Goal: Information Seeking & Learning: Understand process/instructions

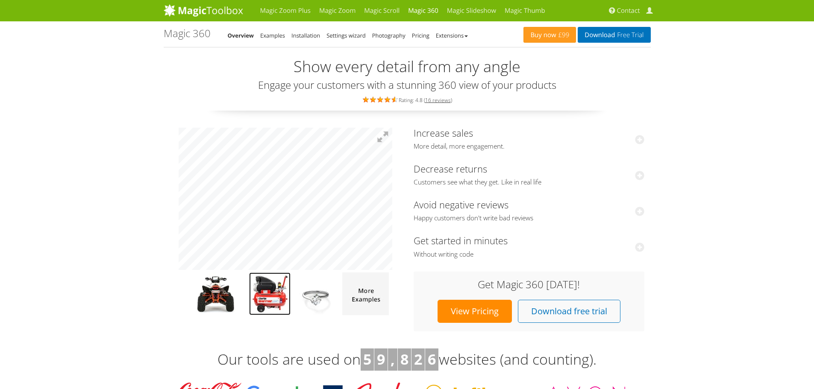
click at [258, 307] on img at bounding box center [269, 294] width 41 height 43
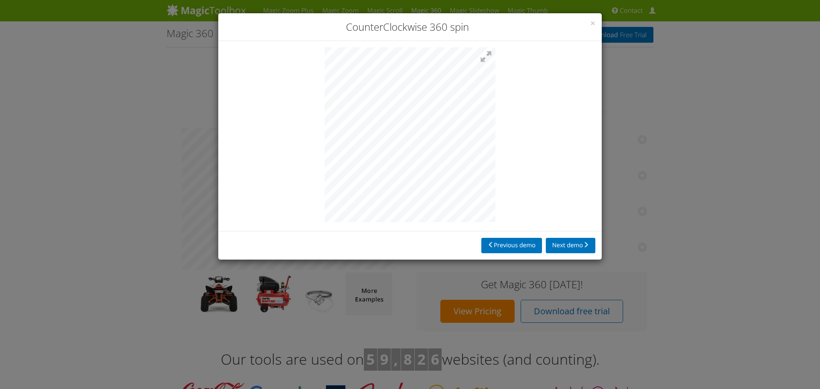
click at [808, 238] on div "× CounterClockwise 360 spin Previous demo Next demo" at bounding box center [410, 194] width 820 height 389
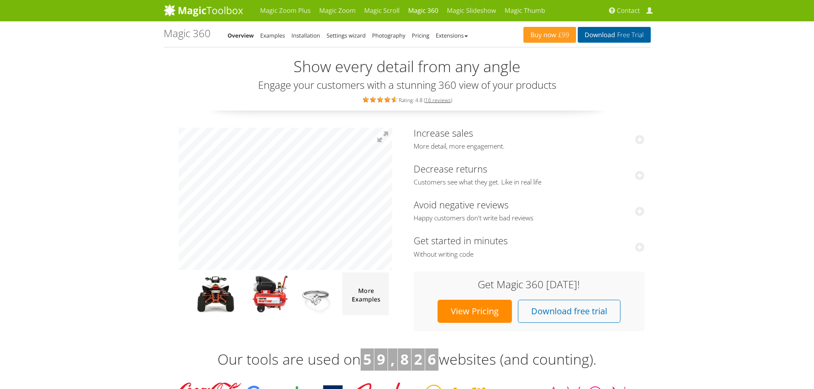
click at [636, 40] on link "Download Free Trial" at bounding box center [614, 35] width 73 height 16
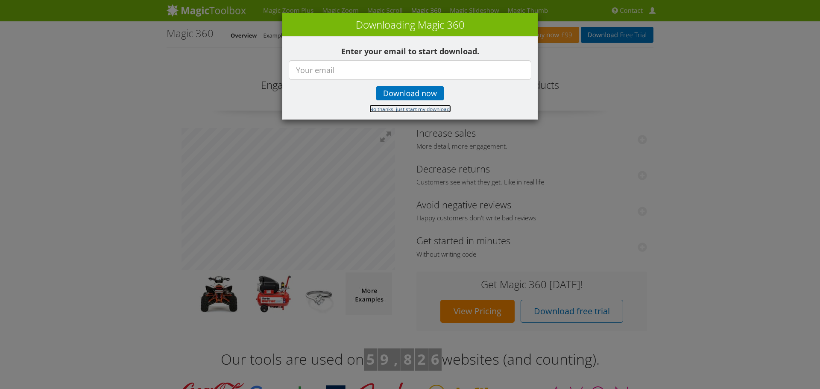
click at [409, 110] on small "No thanks, just start my download." at bounding box center [411, 109] width 82 height 7
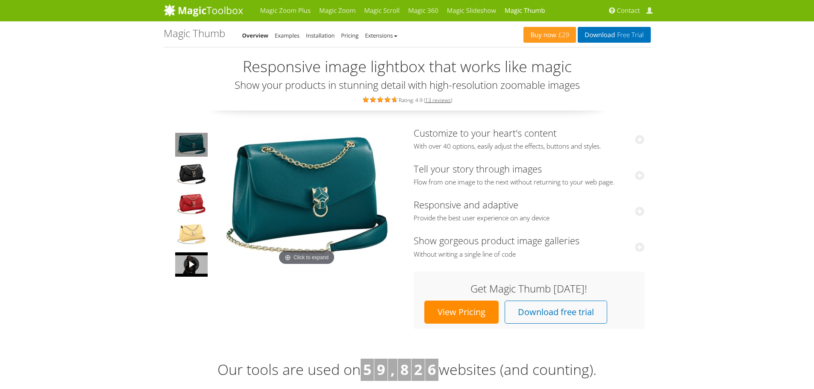
click at [185, 267] on link at bounding box center [191, 265] width 34 height 26
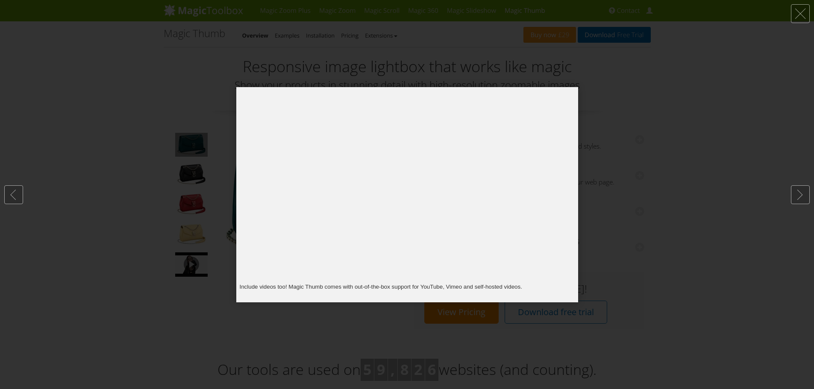
click at [678, 175] on div at bounding box center [407, 194] width 814 height 389
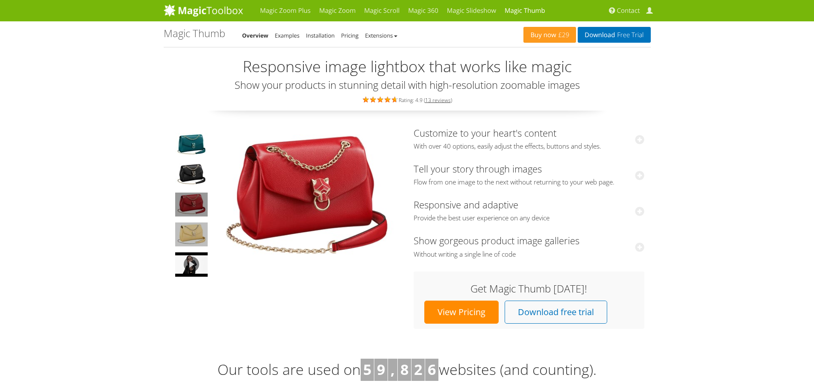
click at [190, 231] on img at bounding box center [191, 235] width 32 height 24
click at [206, 205] on img at bounding box center [191, 205] width 32 height 24
click at [287, 197] on img at bounding box center [307, 198] width 188 height 140
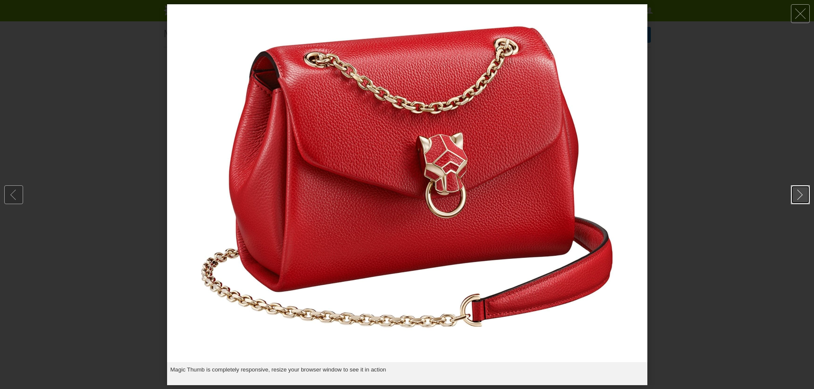
click at [801, 194] on link at bounding box center [800, 194] width 19 height 19
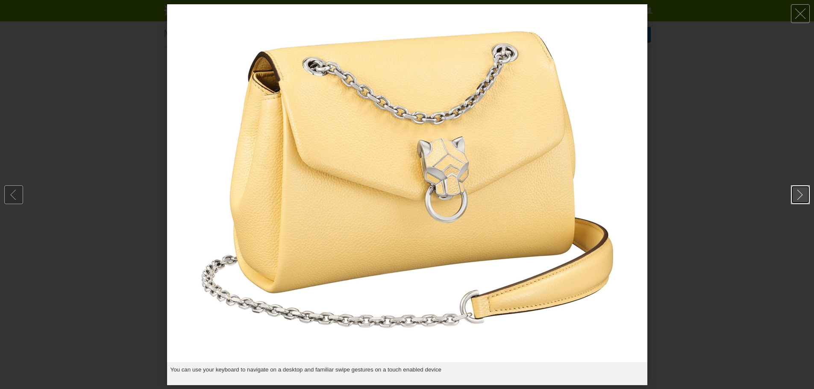
click at [801, 194] on link at bounding box center [800, 194] width 19 height 19
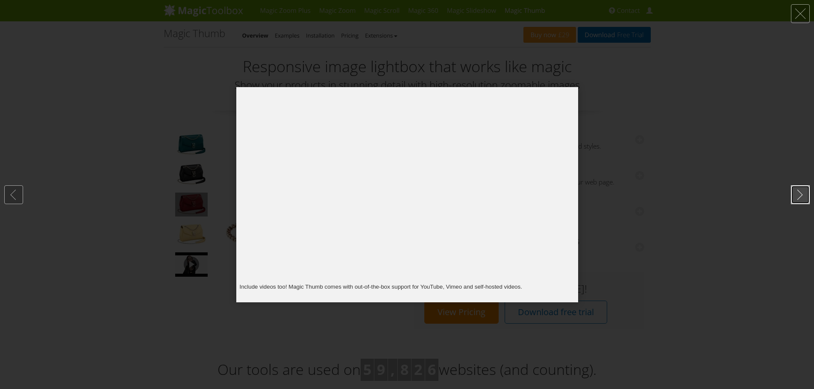
click at [801, 194] on link at bounding box center [800, 194] width 19 height 19
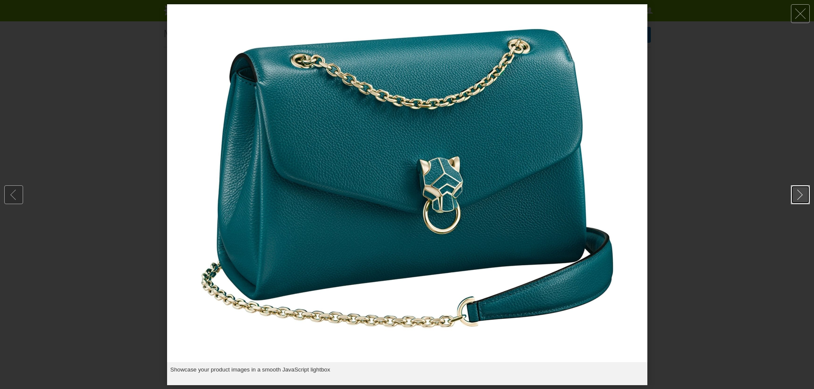
click at [801, 194] on link at bounding box center [800, 194] width 19 height 19
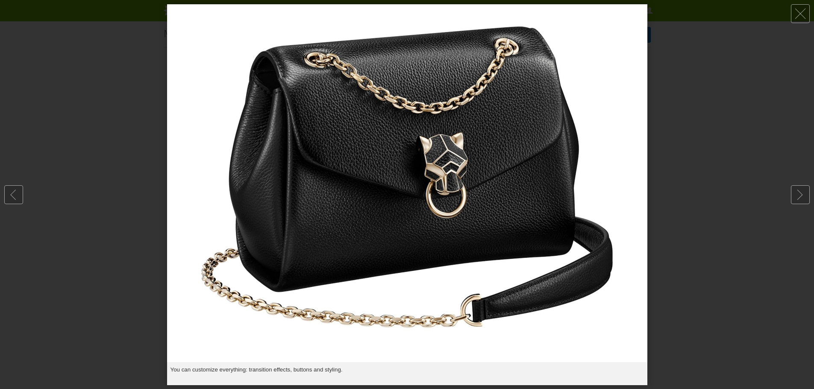
click at [745, 229] on div at bounding box center [407, 194] width 814 height 389
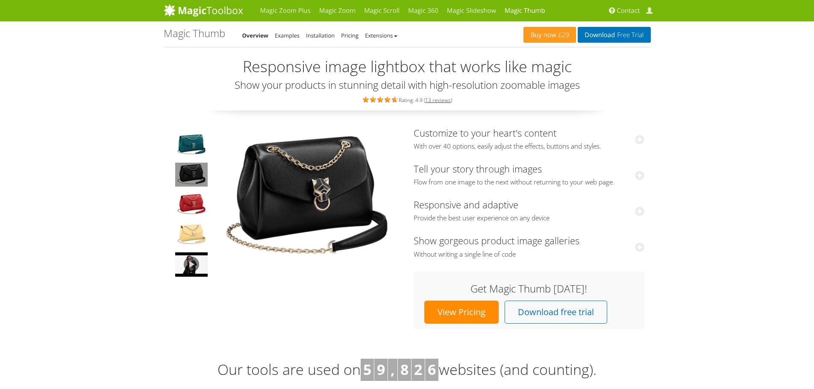
click at [212, 150] on td at bounding box center [191, 205] width 43 height 154
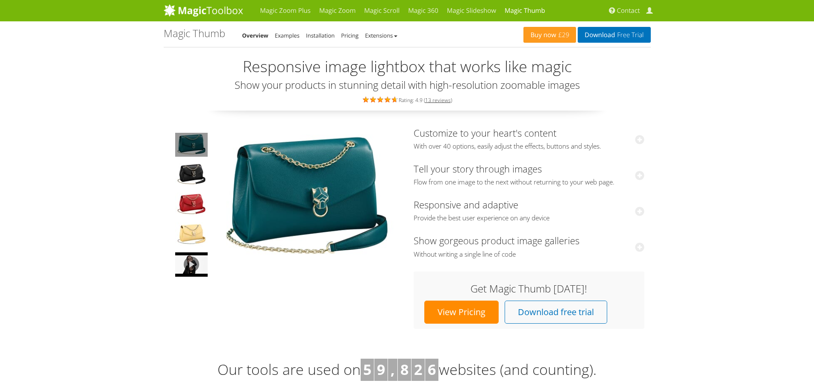
click at [203, 149] on img at bounding box center [191, 145] width 32 height 24
click at [481, 317] on link "View Pricing" at bounding box center [461, 312] width 74 height 23
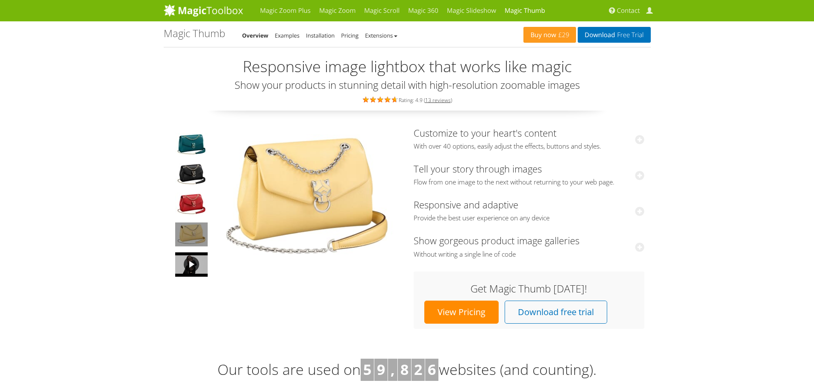
click at [196, 270] on link at bounding box center [191, 265] width 34 height 26
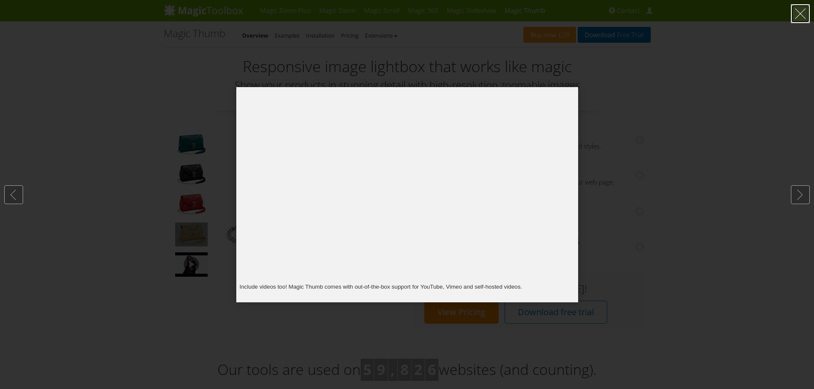
click at [799, 18] on link at bounding box center [800, 13] width 19 height 19
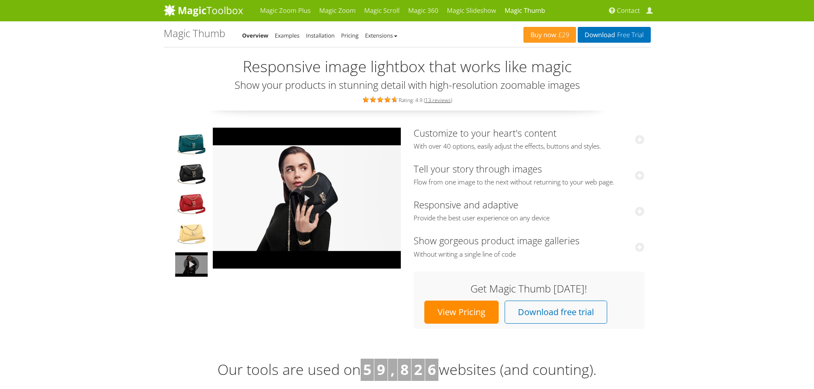
click at [610, 308] on div "View Pricing Download free trial" at bounding box center [529, 312] width 214 height 27
click at [597, 311] on link "Download free trial" at bounding box center [556, 312] width 103 height 23
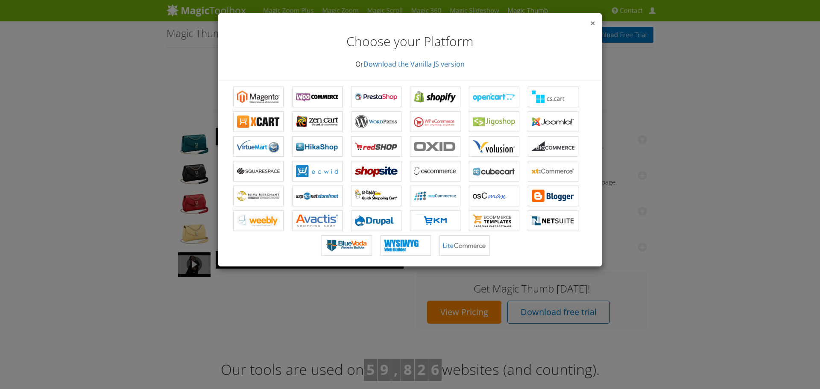
click at [591, 24] on span "×" at bounding box center [593, 23] width 5 height 12
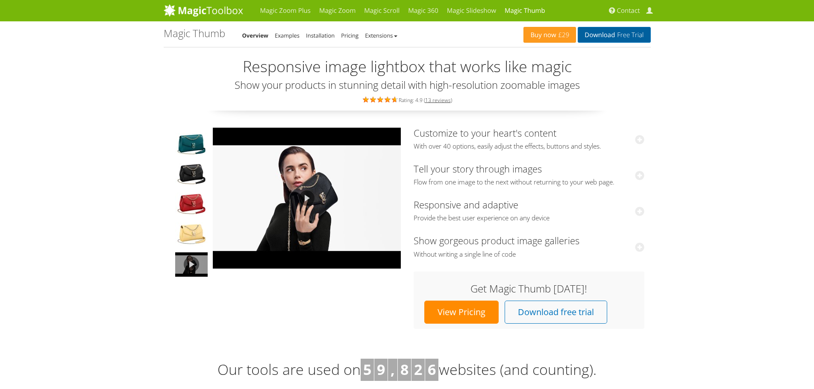
click at [617, 33] on span "Free Trial" at bounding box center [629, 35] width 29 height 7
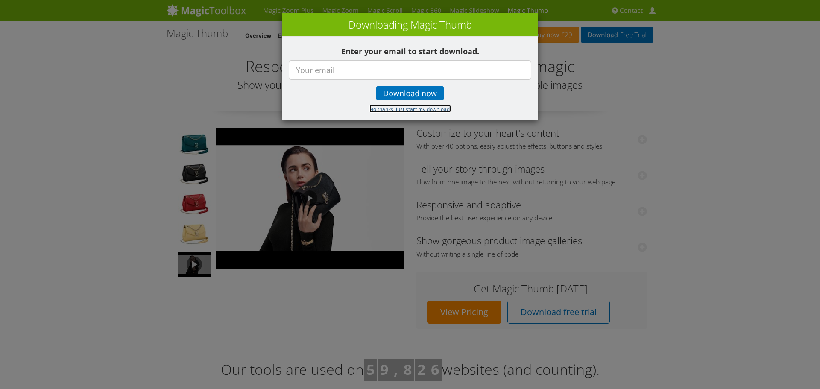
click at [432, 108] on small "No thanks, just start my download." at bounding box center [411, 109] width 82 height 7
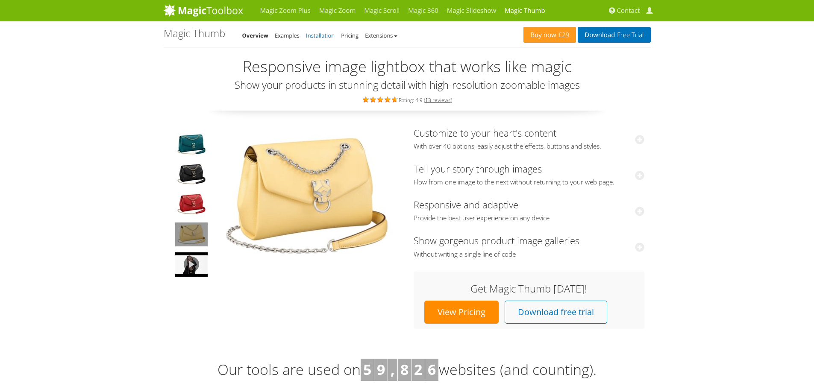
click at [316, 36] on link "Installation" at bounding box center [320, 36] width 29 height 8
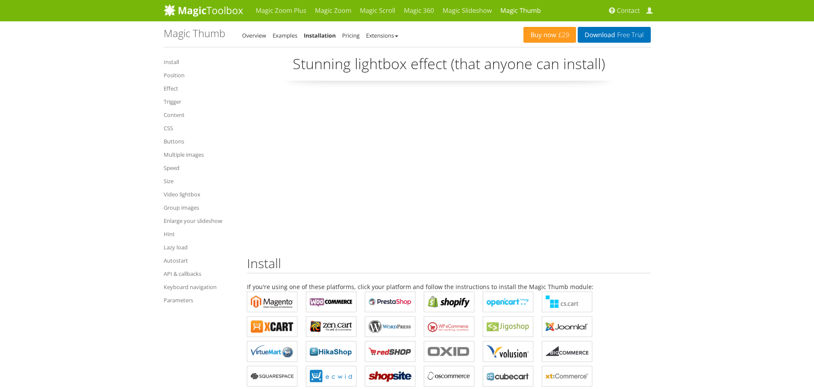
click at [646, 195] on center at bounding box center [449, 167] width 404 height 146
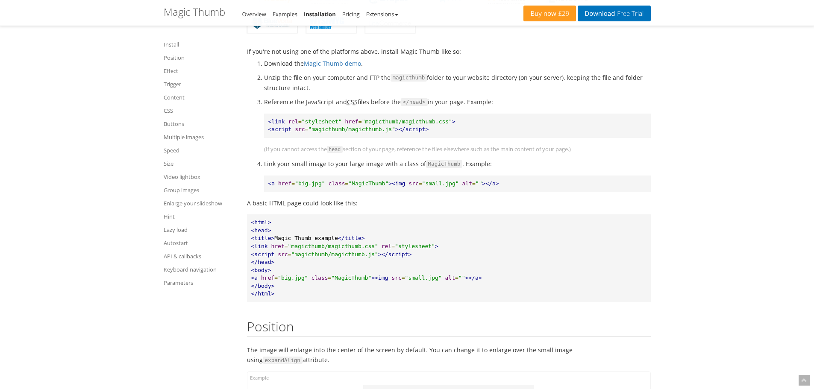
scroll to position [470, 0]
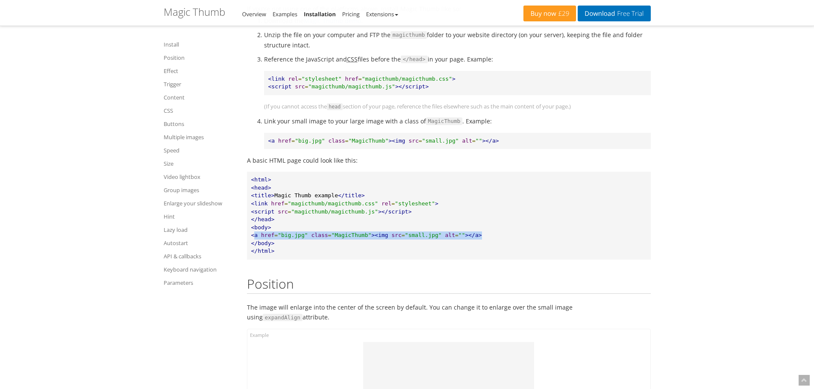
drag, startPoint x: 253, startPoint y: 237, endPoint x: 462, endPoint y: 236, distance: 208.5
click at [462, 236] on pre "<html> <head> <title> Magic Thumb example </title> <link href = "magicthumb/mag…" at bounding box center [449, 216] width 404 height 88
click at [482, 234] on pre "<html> <head> <title> Magic Thumb example </title> <link href = "magicthumb/mag…" at bounding box center [449, 216] width 404 height 88
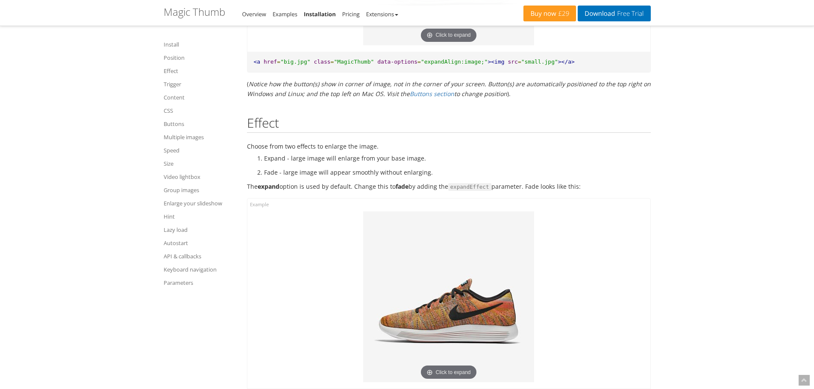
scroll to position [1068, 0]
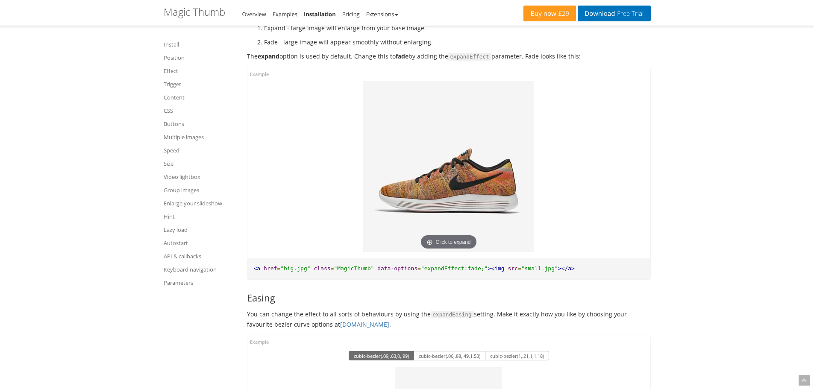
click at [471, 186] on img at bounding box center [448, 166] width 171 height 171
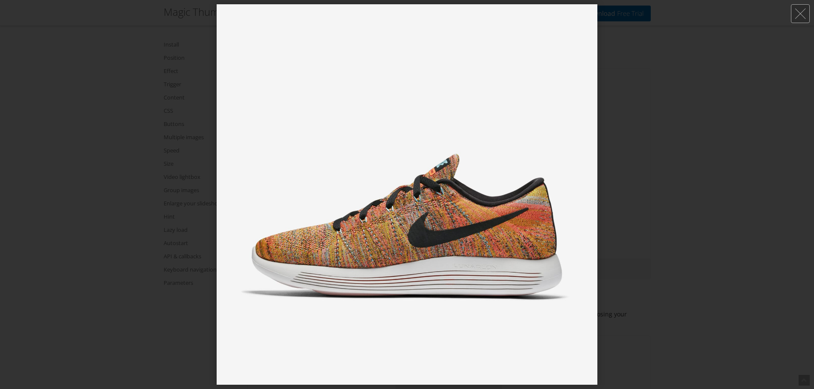
click at [672, 173] on div at bounding box center [407, 194] width 814 height 389
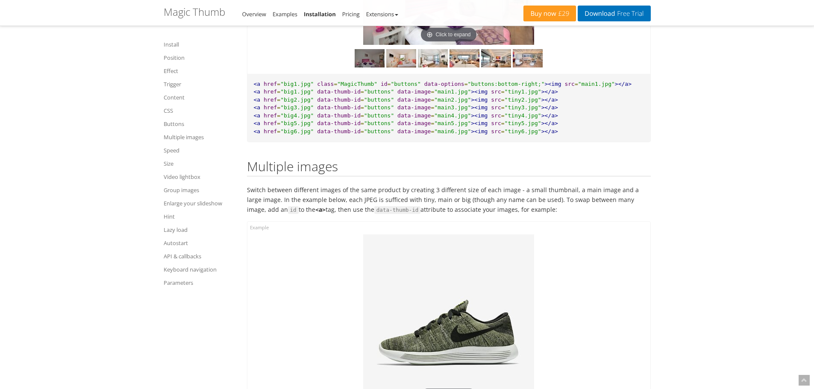
scroll to position [4059, 0]
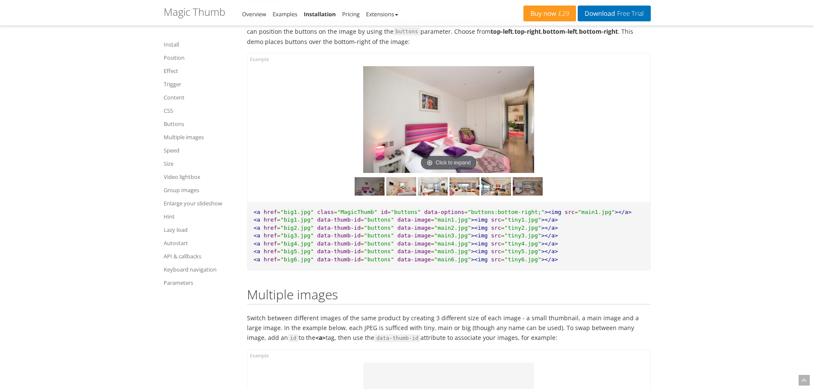
click at [537, 191] on img at bounding box center [528, 186] width 30 height 18
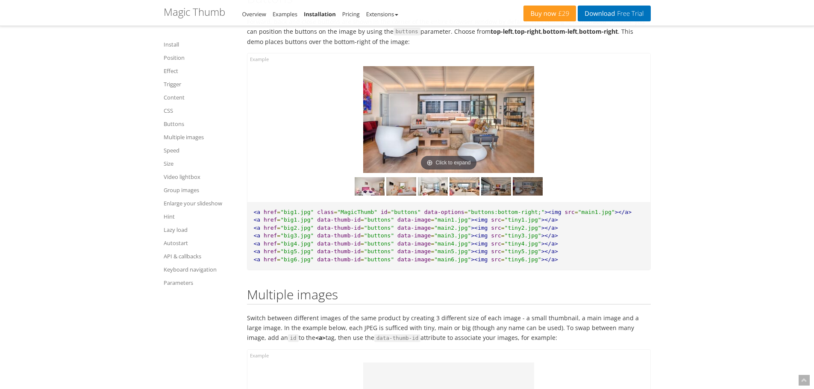
click at [502, 194] on img at bounding box center [496, 186] width 30 height 18
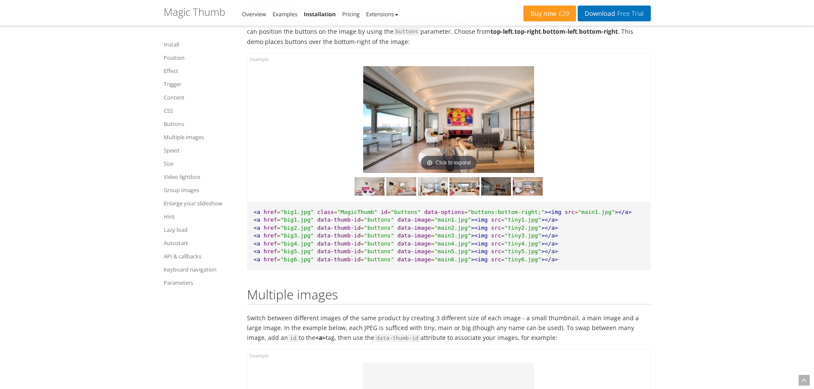
click at [448, 194] on div at bounding box center [449, 184] width 390 height 23
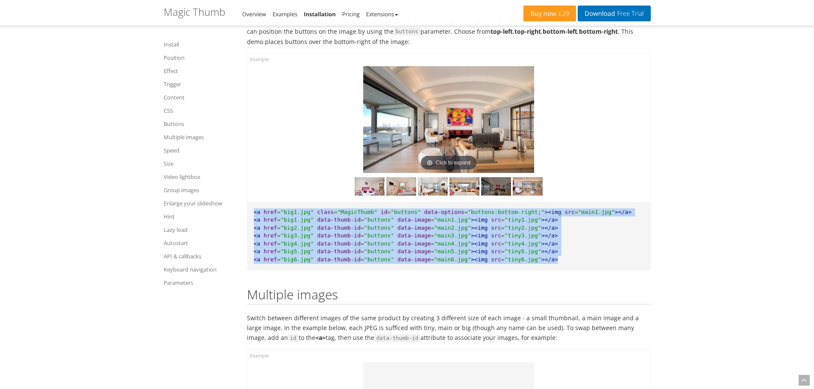
drag, startPoint x: 558, startPoint y: 270, endPoint x: 252, endPoint y: 220, distance: 309.9
click at [252, 220] on pre "<a href = "big1.jpg" class = "MagicThumb" id = "buttons" data-options = "button…" at bounding box center [448, 236] width 403 height 68
copy pre "<a href = "big1.jpg" class = "MagicThumb" id = "buttons" data-options = "button…"
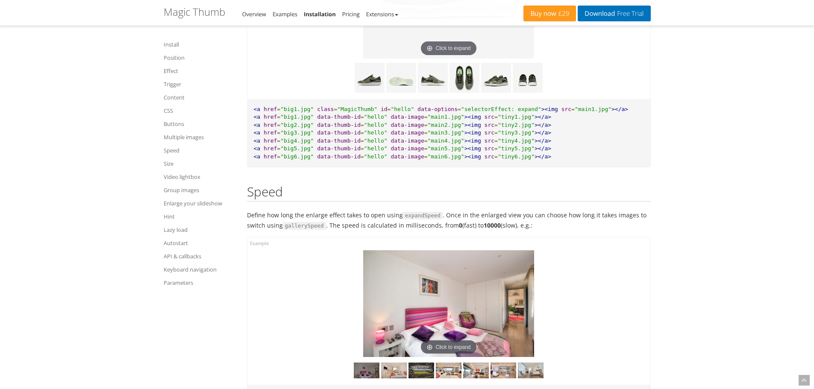
scroll to position [5299, 0]
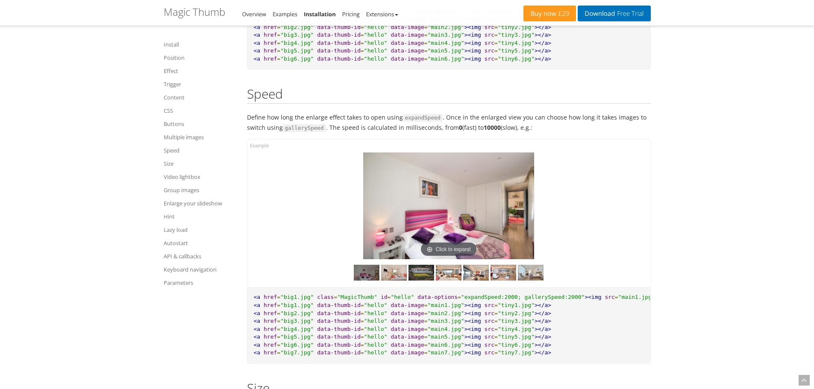
click at [463, 181] on img at bounding box center [448, 206] width 171 height 107
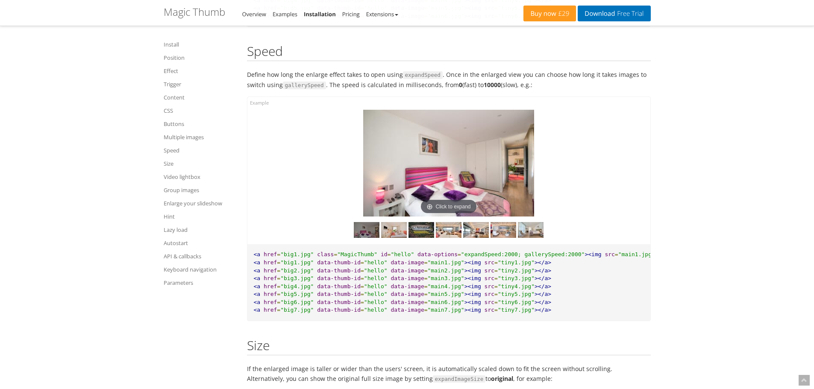
click at [511, 214] on img at bounding box center [448, 163] width 171 height 107
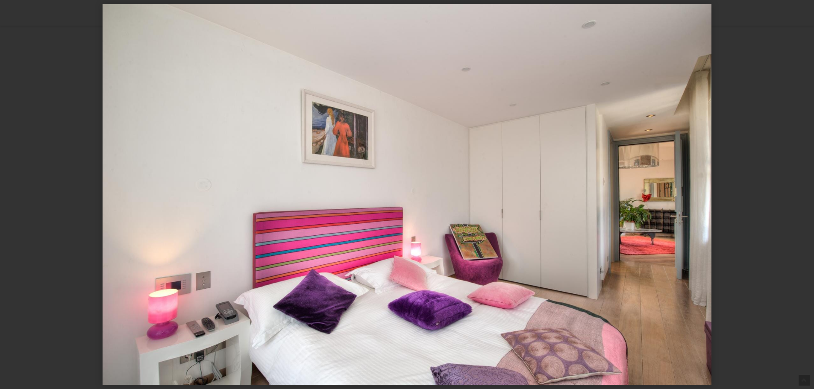
click at [708, 191] on div at bounding box center [407, 194] width 814 height 389
click at [718, 192] on div at bounding box center [407, 194] width 814 height 389
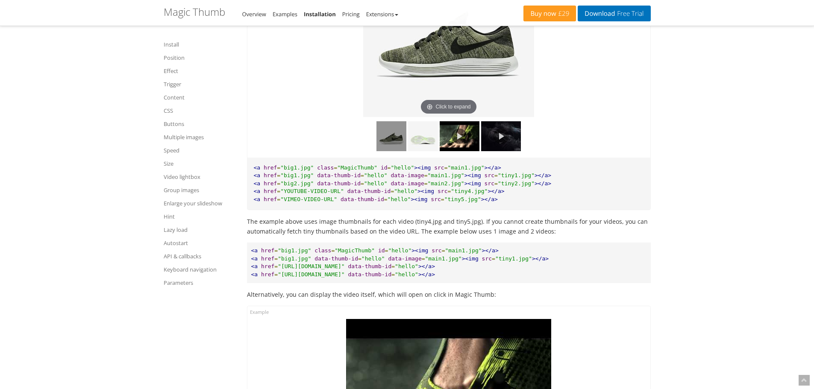
scroll to position [6068, 0]
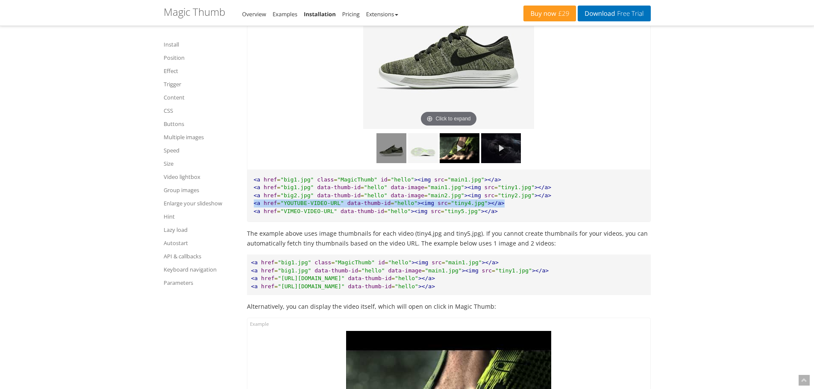
drag, startPoint x: 486, startPoint y: 211, endPoint x: 246, endPoint y: 215, distance: 240.2
click at [503, 154] on link at bounding box center [501, 148] width 40 height 30
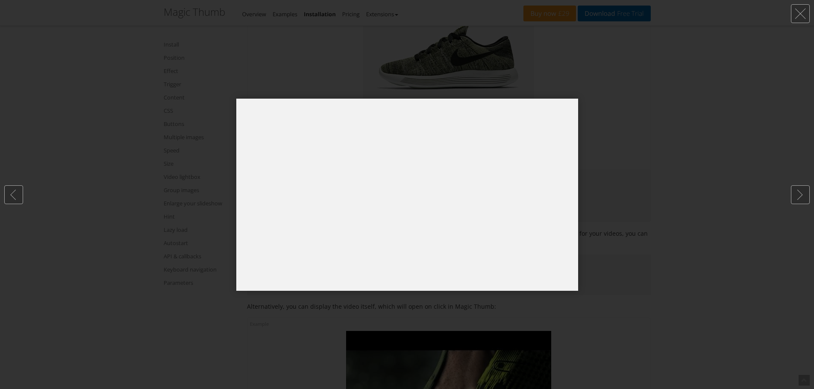
click at [691, 170] on div at bounding box center [407, 194] width 814 height 389
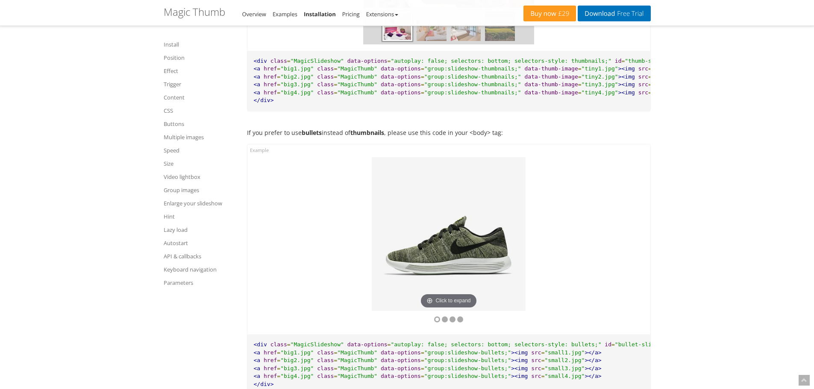
scroll to position [7563, 0]
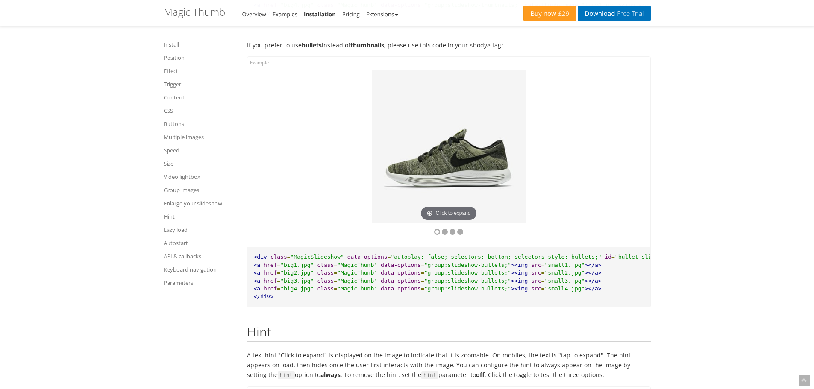
drag, startPoint x: 396, startPoint y: 184, endPoint x: 303, endPoint y: 189, distance: 93.3
click at [303, 189] on div "Click to expand Click to expand Click to expand Click to expand" at bounding box center [448, 152] width 403 height 190
drag, startPoint x: 481, startPoint y: 179, endPoint x: 410, endPoint y: 181, distance: 71.4
click at [410, 181] on img at bounding box center [449, 147] width 154 height 154
click at [522, 167] on button at bounding box center [522, 147] width 26 height 154
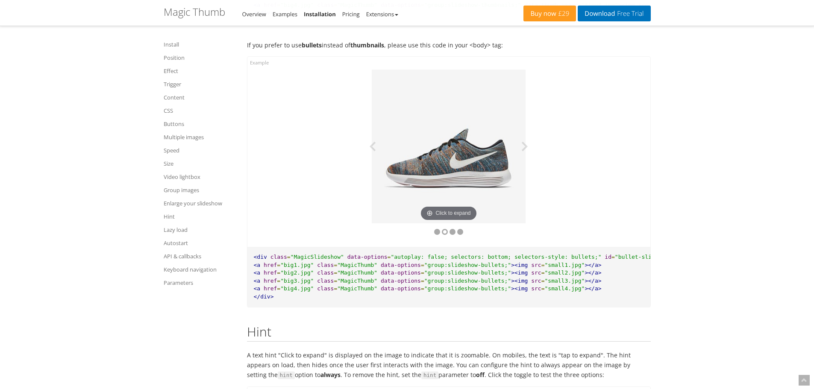
click at [497, 168] on img at bounding box center [449, 147] width 154 height 154
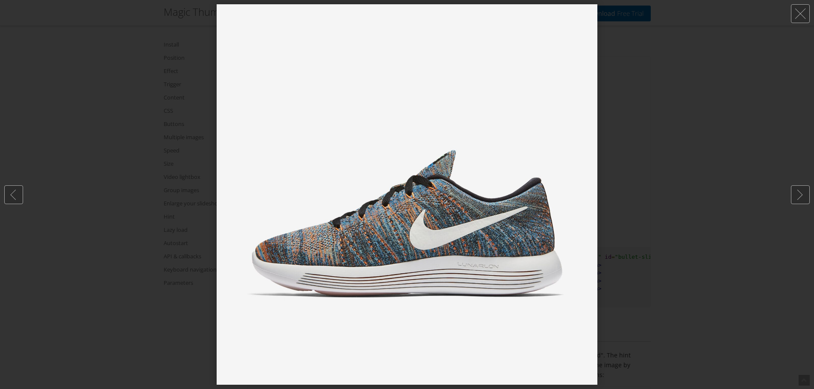
click at [654, 168] on div at bounding box center [407, 194] width 814 height 389
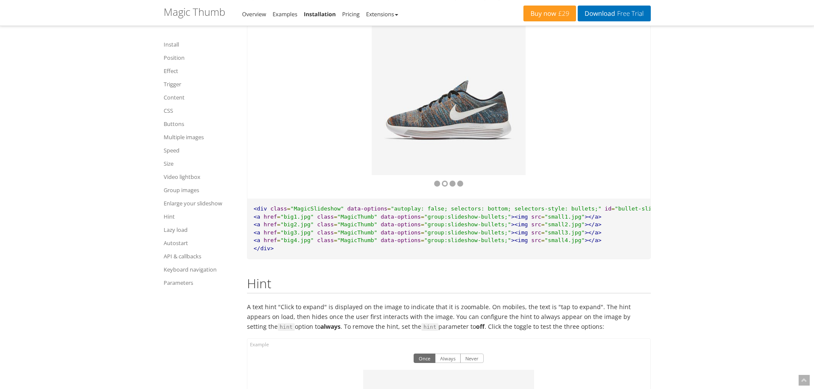
scroll to position [7606, 0]
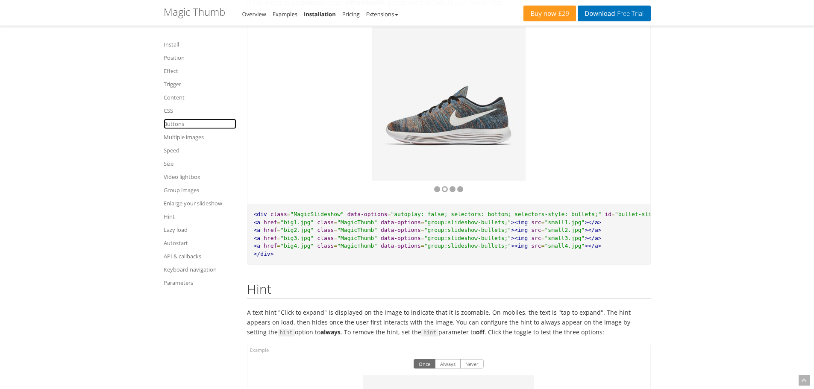
click at [178, 129] on link "Buttons" at bounding box center [200, 124] width 73 height 10
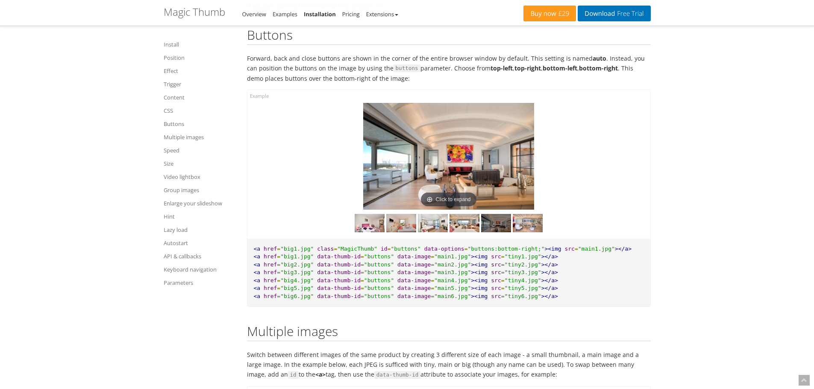
click at [501, 161] on img at bounding box center [448, 156] width 171 height 107
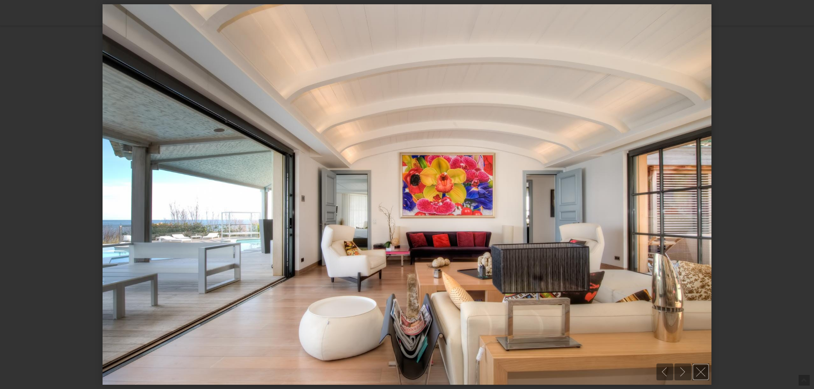
click at [705, 366] on link at bounding box center [700, 372] width 17 height 17
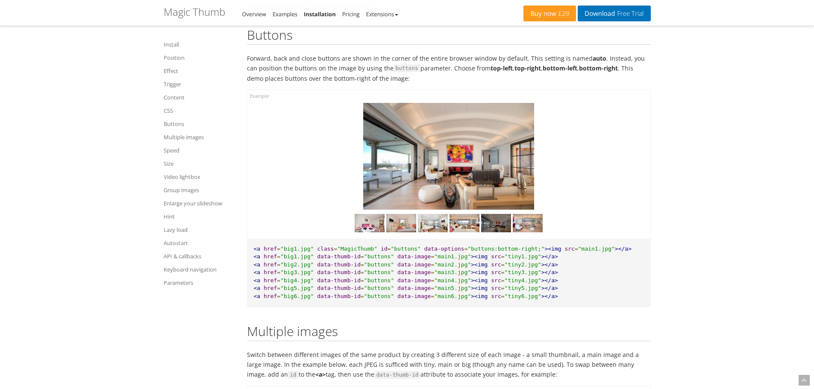
click at [474, 165] on img at bounding box center [448, 156] width 171 height 107
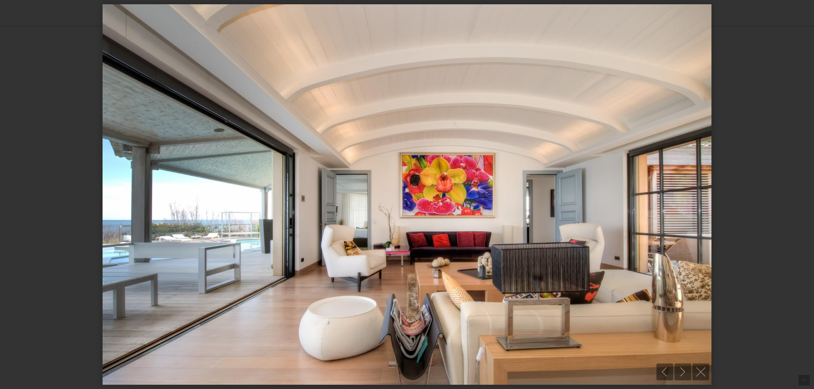
click at [732, 151] on div at bounding box center [407, 194] width 814 height 389
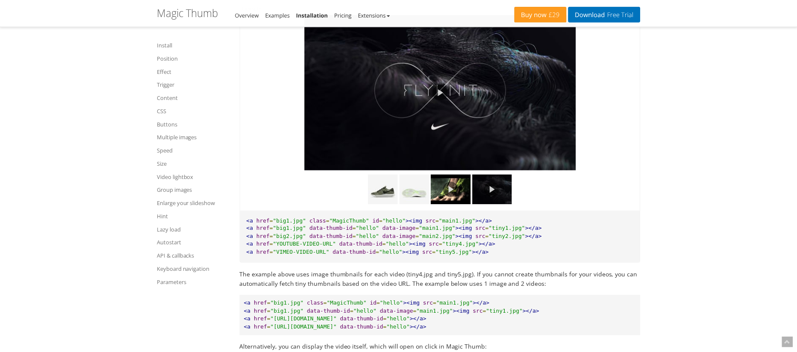
scroll to position [6031, 0]
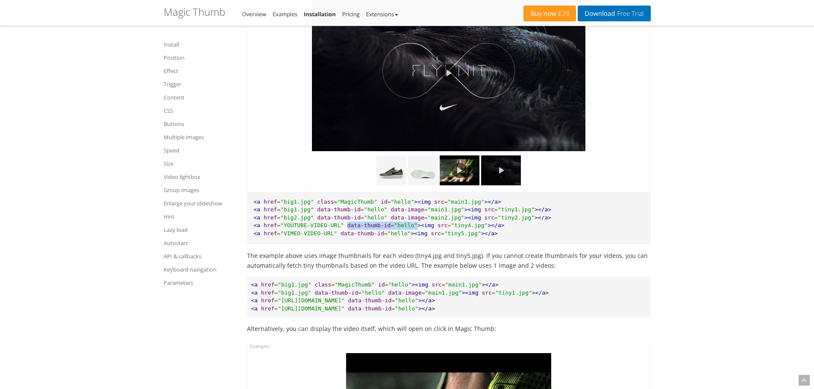
drag, startPoint x: 339, startPoint y: 235, endPoint x: 404, endPoint y: 233, distance: 64.6
click at [404, 233] on pre "<a href = "big1.jpg" class = "MagicThumb" id = "hello" ><img src = "main1.jpg" …" at bounding box center [448, 218] width 403 height 53
drag, startPoint x: 464, startPoint y: 238, endPoint x: 481, endPoint y: 234, distance: 17.4
click at [467, 236] on pre "<a href = "big1.jpg" class = "MagicThumb" id = "hello" ><img src = "main1.jpg" …" at bounding box center [448, 218] width 403 height 53
drag, startPoint x: 484, startPoint y: 233, endPoint x: 250, endPoint y: 233, distance: 233.7
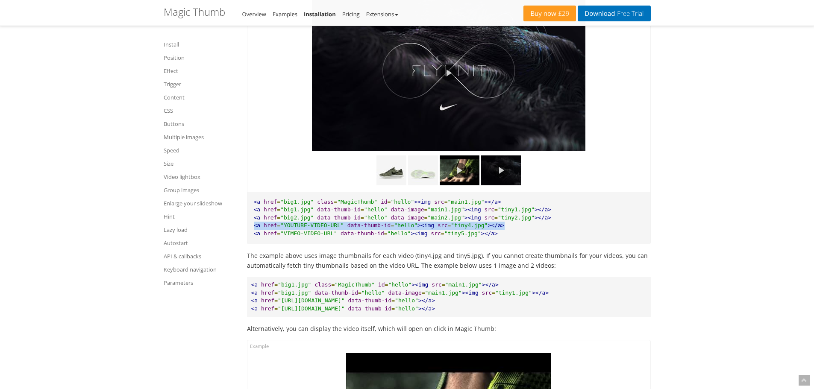
click at [250, 233] on pre "<a href = "big1.jpg" class = "MagicThumb" id = "hello" ><img src = "main1.jpg" …" at bounding box center [448, 218] width 403 height 53
copy pre "<a href = "YOUTUBE-VIDEO-URL" data-thumb-id = "hello" ><img src = "tiny4.jpg" >…"
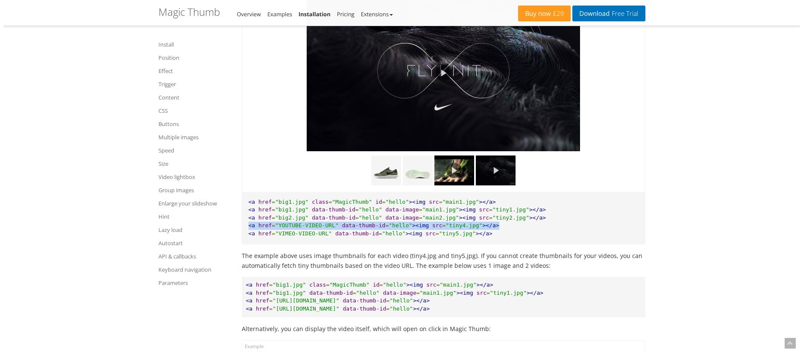
scroll to position [6012, 0]
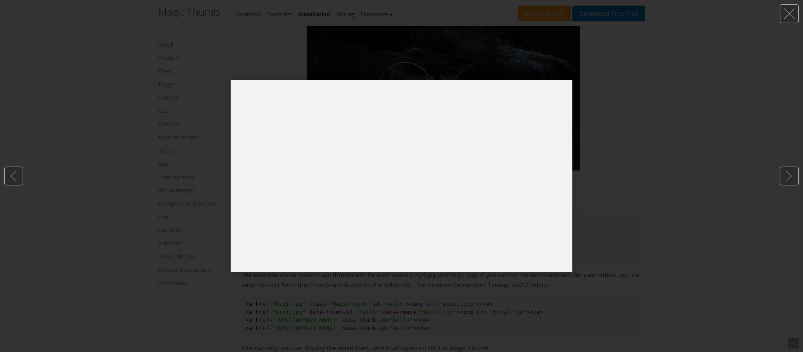
click at [627, 162] on div at bounding box center [401, 176] width 803 height 352
click at [634, 159] on div at bounding box center [401, 176] width 803 height 352
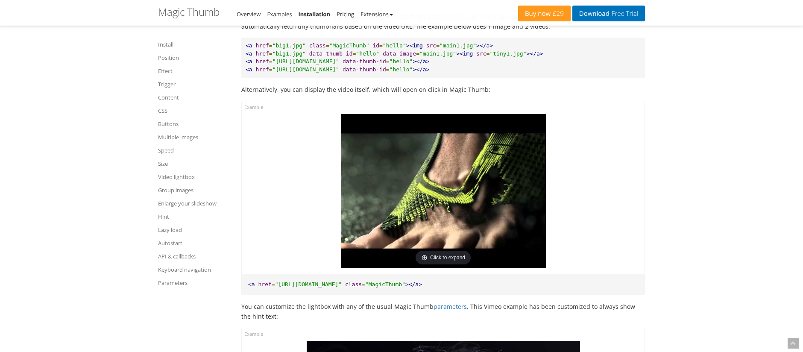
scroll to position [6268, 0]
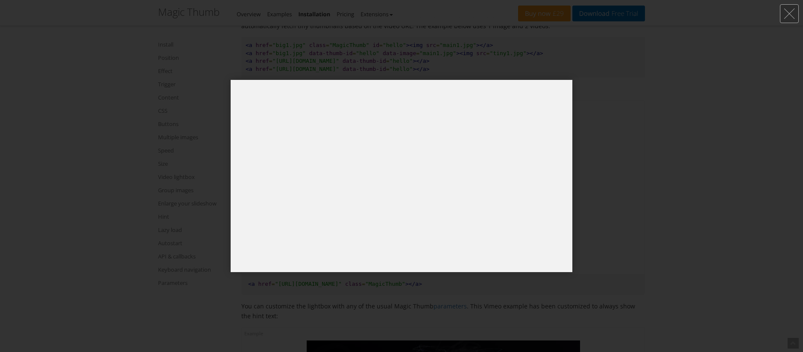
click at [678, 167] on div at bounding box center [401, 176] width 803 height 352
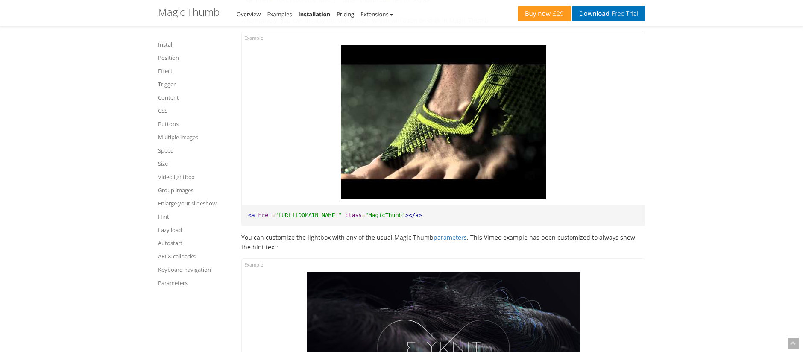
scroll to position [6482, 0]
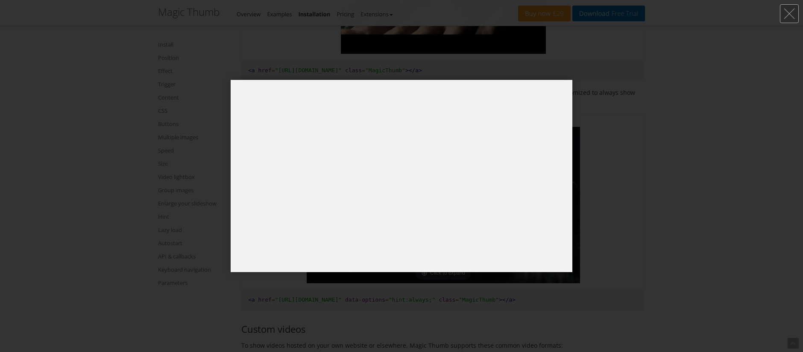
click at [642, 159] on div at bounding box center [401, 176] width 803 height 352
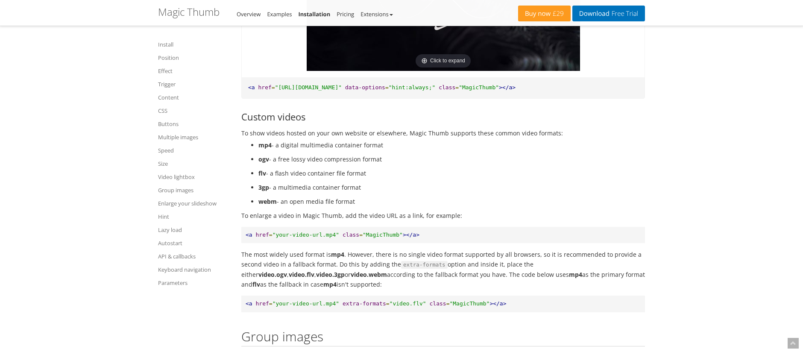
scroll to position [6696, 0]
